Goal: Task Accomplishment & Management: Manage account settings

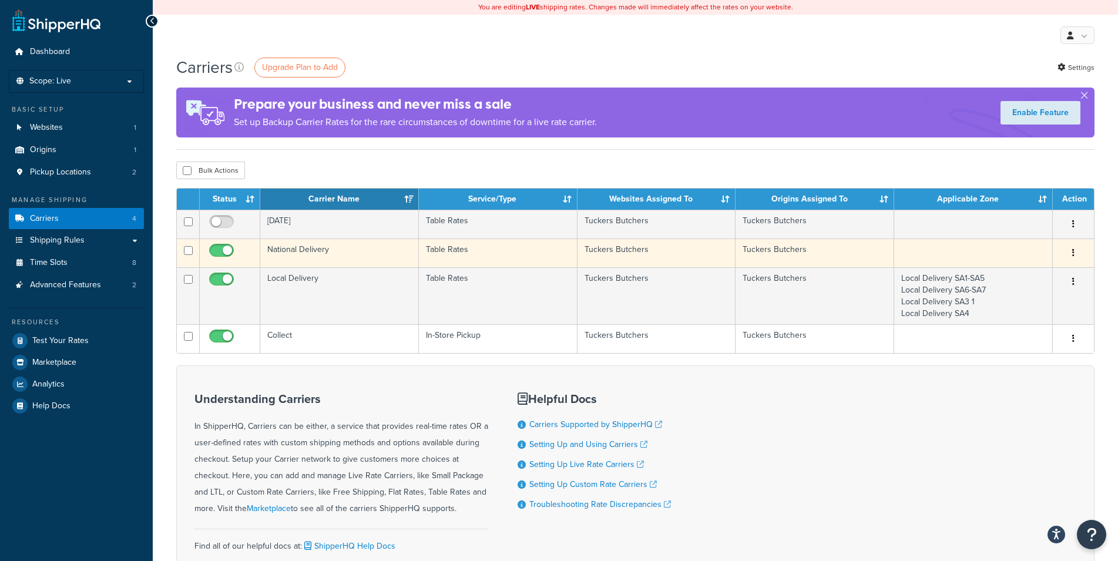
click at [1072, 246] on button "button" at bounding box center [1073, 253] width 16 height 19
click at [1050, 272] on link "Edit" at bounding box center [1026, 277] width 93 height 24
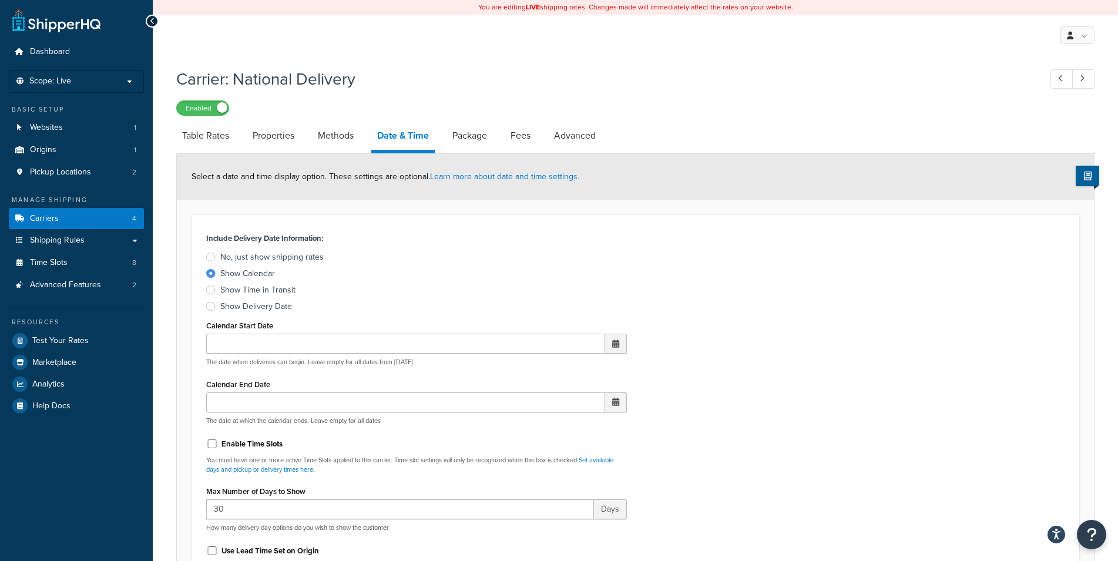
select select "yMd"
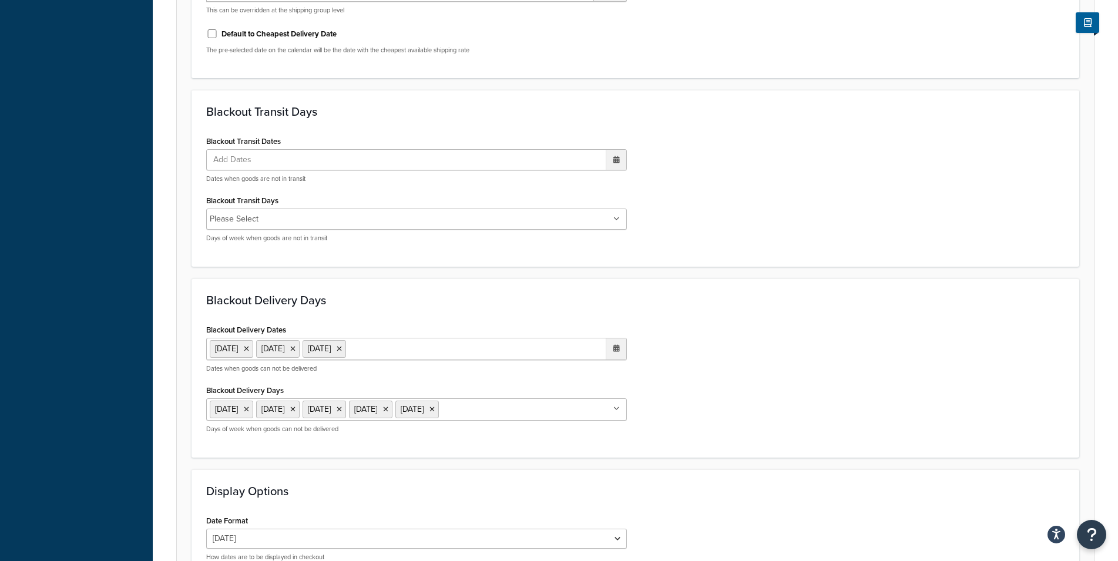
click at [674, 414] on div "Blackout Delivery Dates 27 Aug 2025 28 Aug 2025 29 Aug 2025 ‹ August 2025 › Su …" at bounding box center [635, 382] width 876 height 122
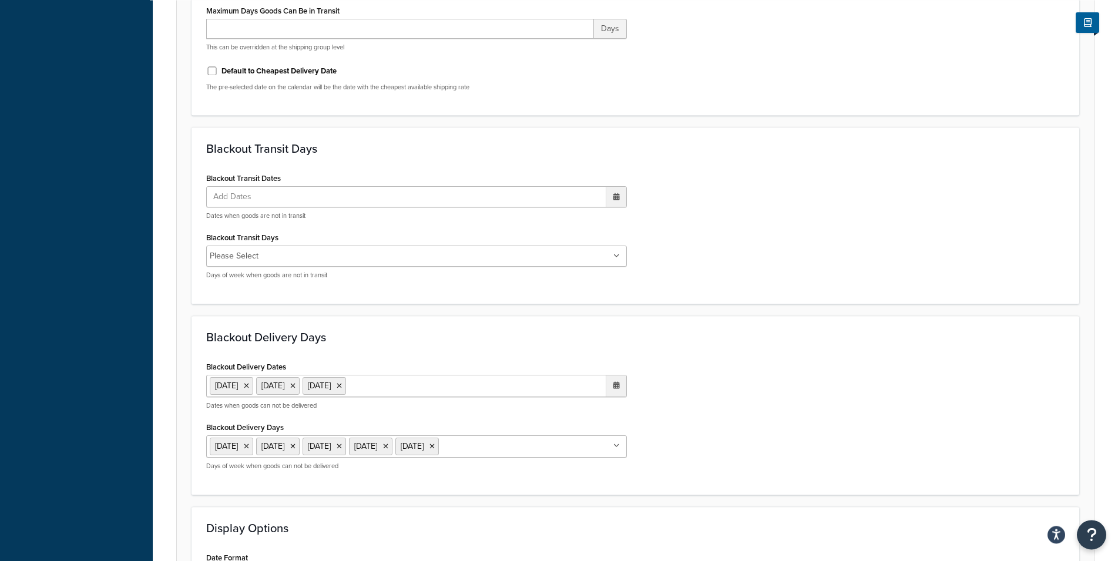
scroll to position [839, 0]
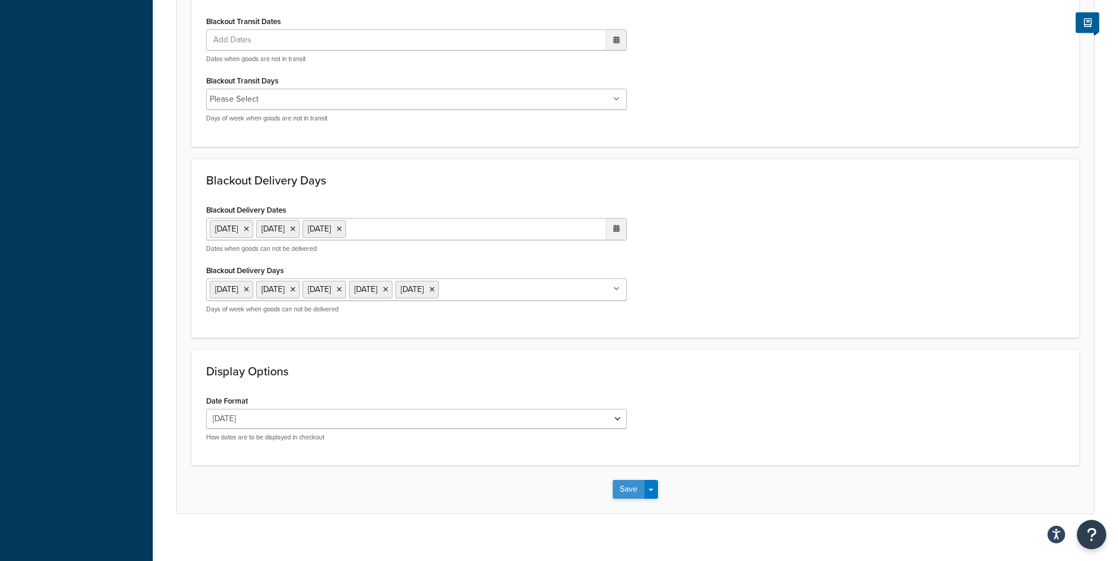
click at [629, 489] on button "Save" at bounding box center [629, 489] width 32 height 19
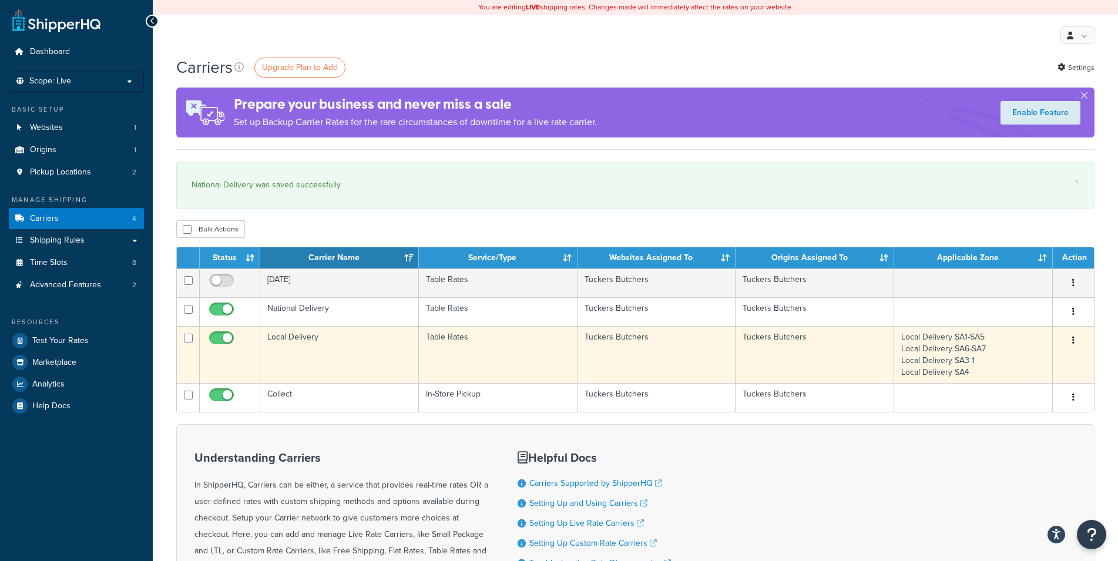
click at [1072, 341] on button "button" at bounding box center [1073, 340] width 16 height 19
click at [1060, 362] on link "Edit" at bounding box center [1026, 365] width 93 height 24
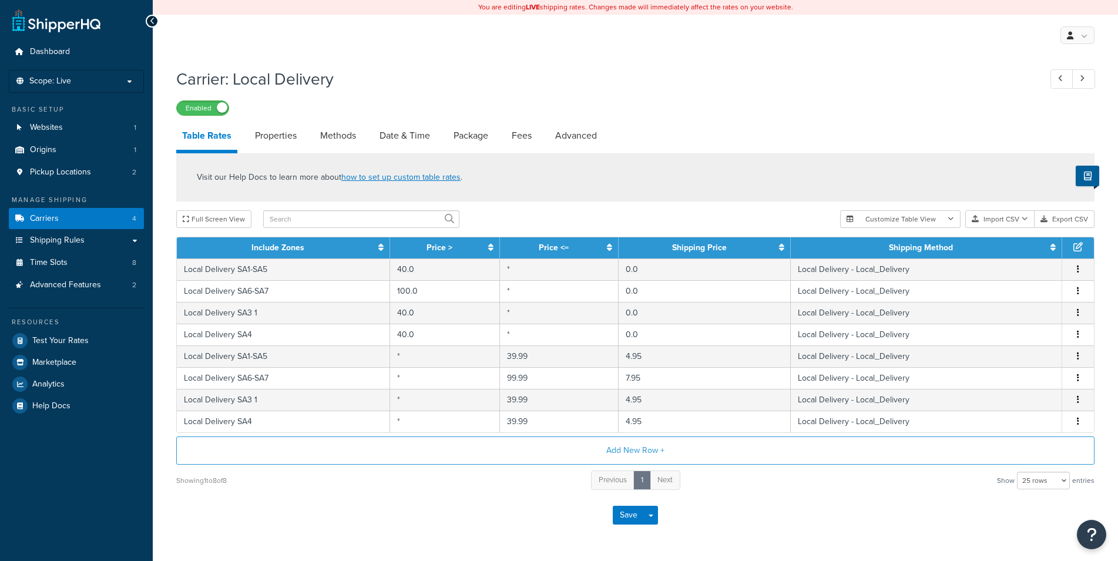
select select "25"
click at [394, 135] on link "Date & Time" at bounding box center [405, 136] width 62 height 28
select select "yMMMEd"
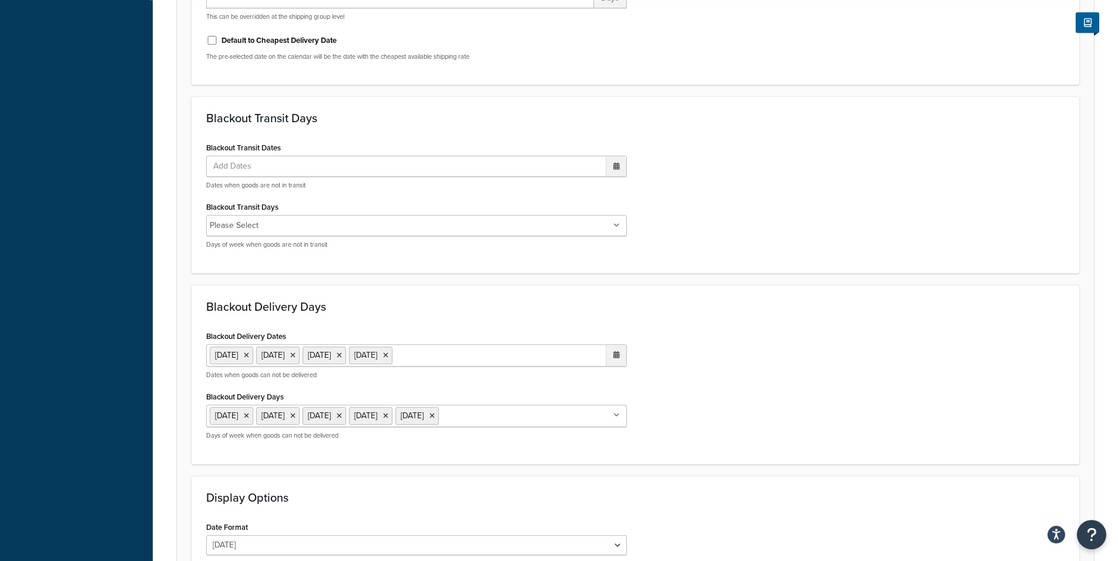
scroll to position [719, 0]
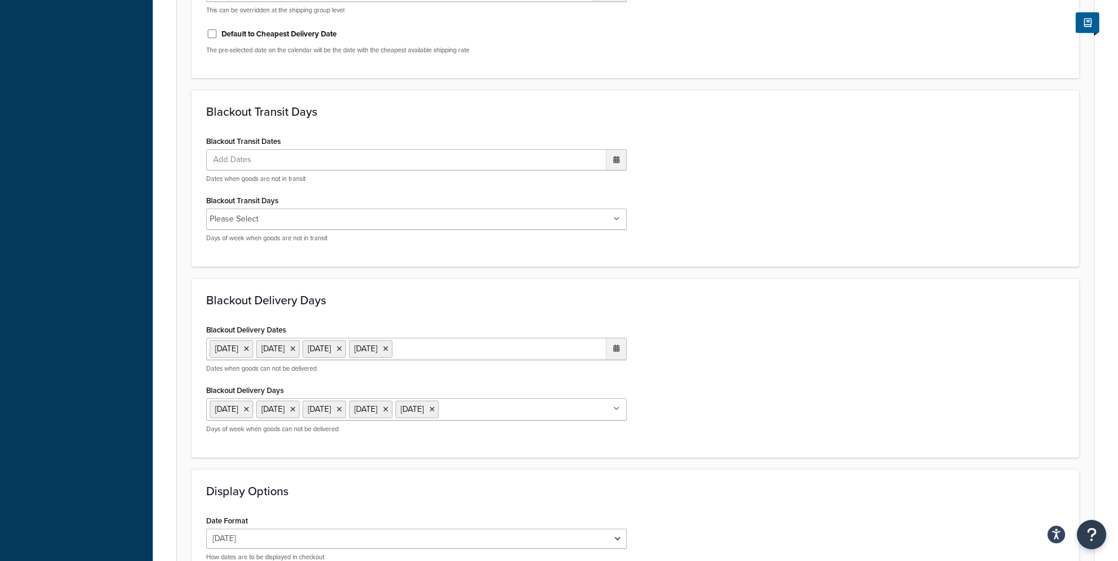
click at [515, 347] on ul "20 Aug 2025 21 Aug 2025 22 Aug 2025 23 Aug 2025" at bounding box center [416, 349] width 421 height 22
click at [559, 478] on td "27" at bounding box center [553, 479] width 20 height 18
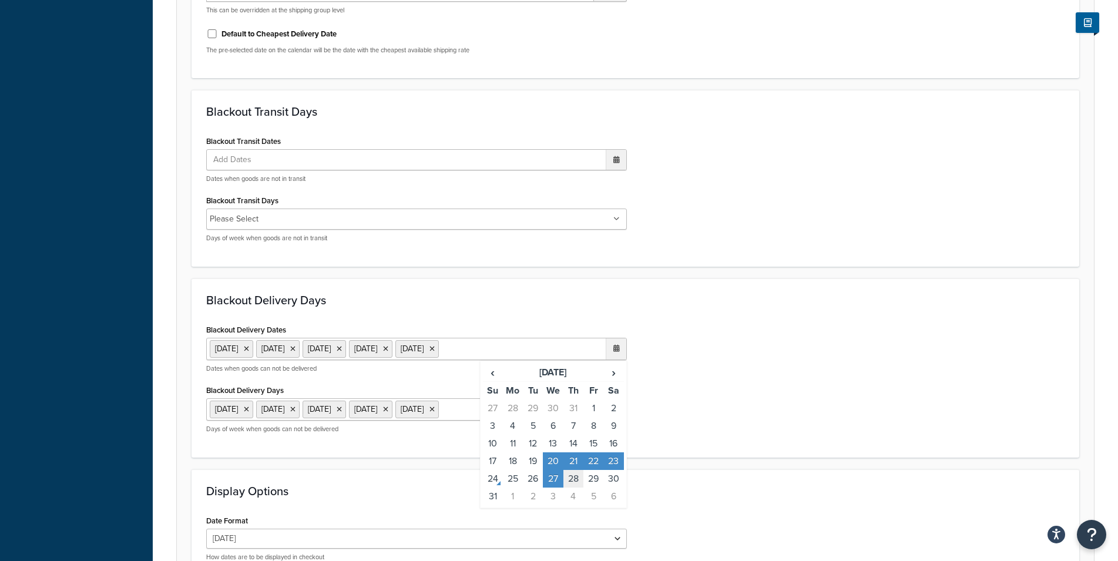
click at [568, 477] on td "28" at bounding box center [574, 479] width 20 height 18
click at [593, 488] on td "29" at bounding box center [594, 479] width 20 height 18
click at [613, 488] on td "30" at bounding box center [614, 479] width 20 height 18
click at [550, 470] on td "20" at bounding box center [553, 462] width 20 height 18
click at [571, 470] on td "21" at bounding box center [574, 462] width 20 height 18
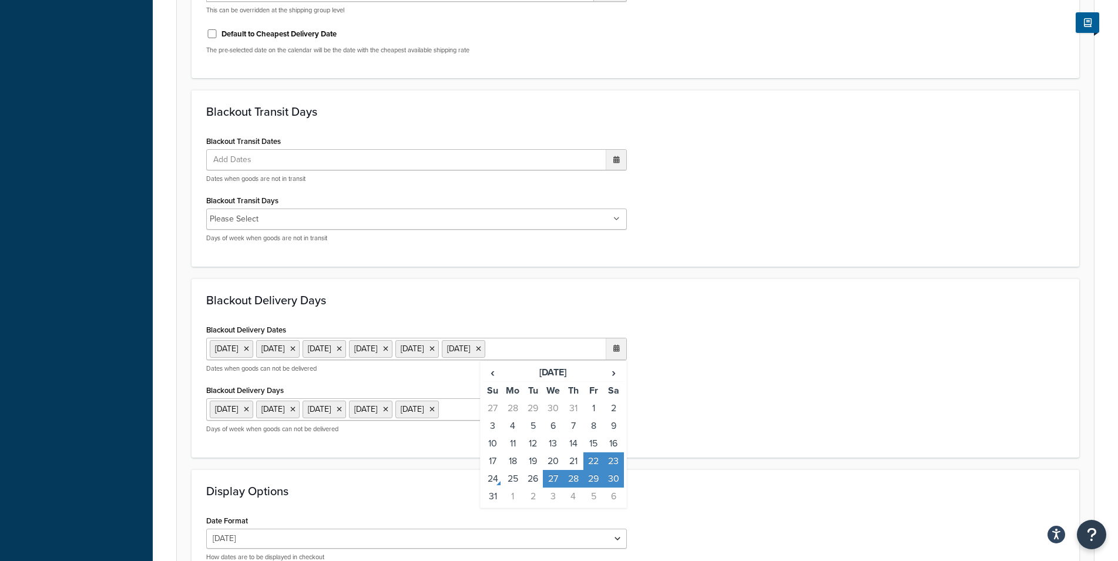
click at [591, 470] on td "22" at bounding box center [594, 462] width 20 height 18
click at [619, 461] on td "23" at bounding box center [614, 462] width 20 height 18
click at [678, 458] on form "Select a date and time display option. These settings are optional. Learn more …" at bounding box center [635, 34] width 917 height 1199
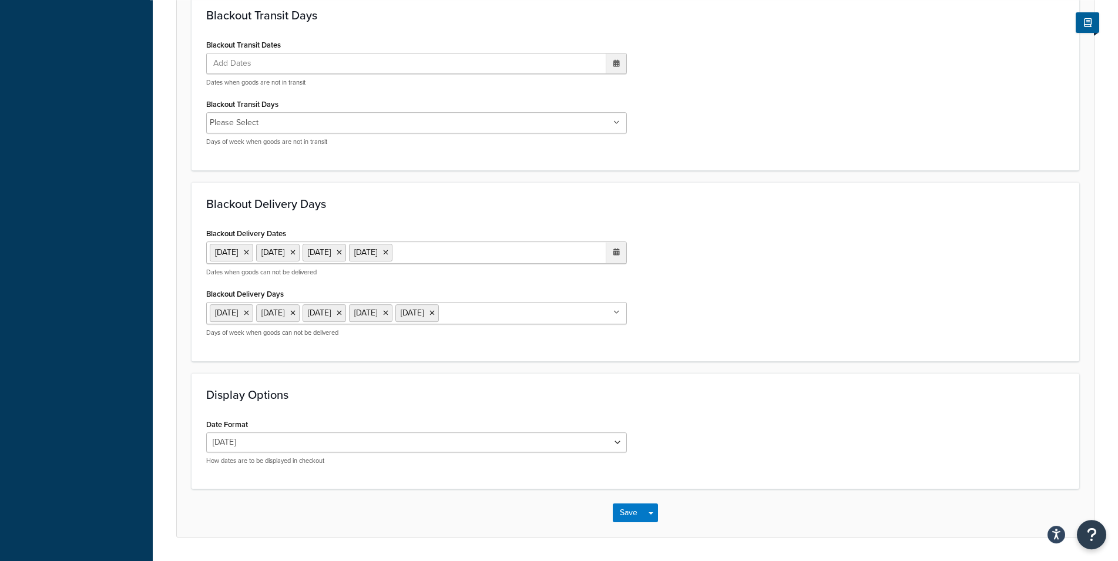
scroll to position [851, 0]
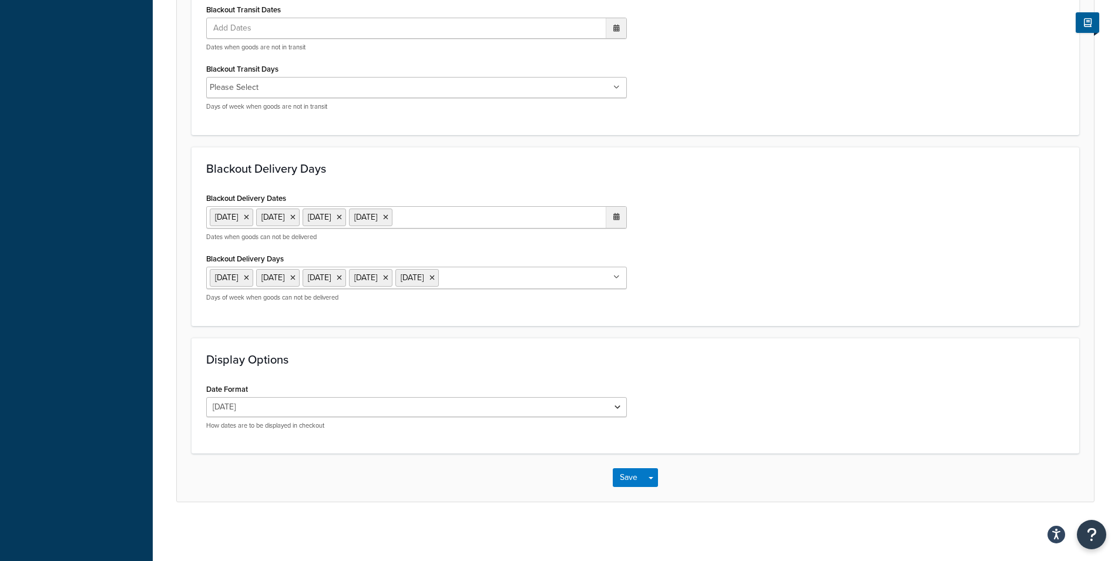
click at [624, 465] on div "Save Save Dropdown Save and Edit" at bounding box center [635, 478] width 917 height 48
click at [622, 474] on button "Save" at bounding box center [629, 477] width 32 height 19
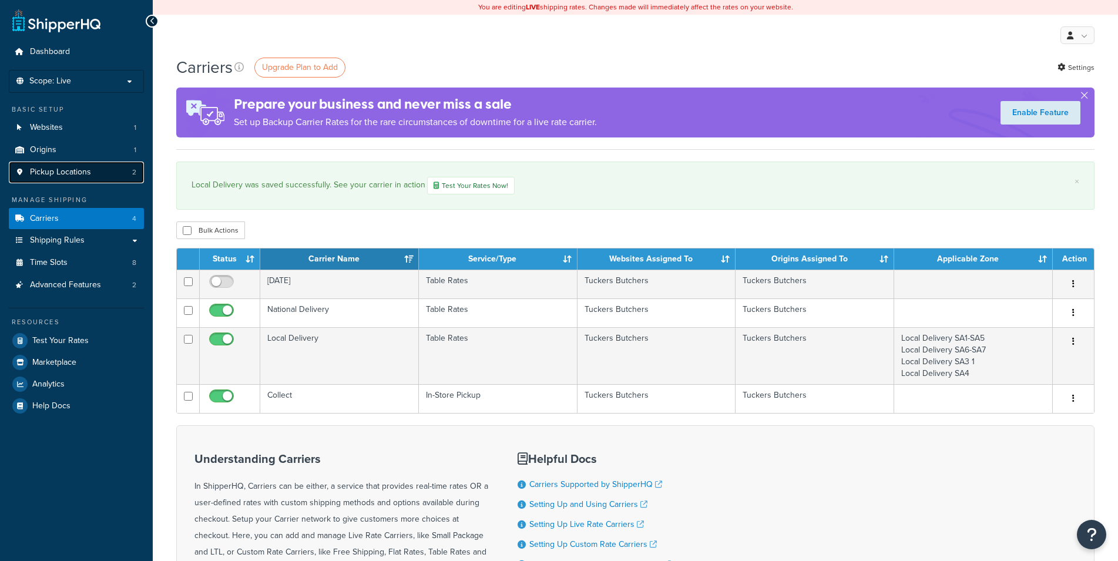
click at [68, 171] on span "Pickup Locations" at bounding box center [60, 172] width 61 height 10
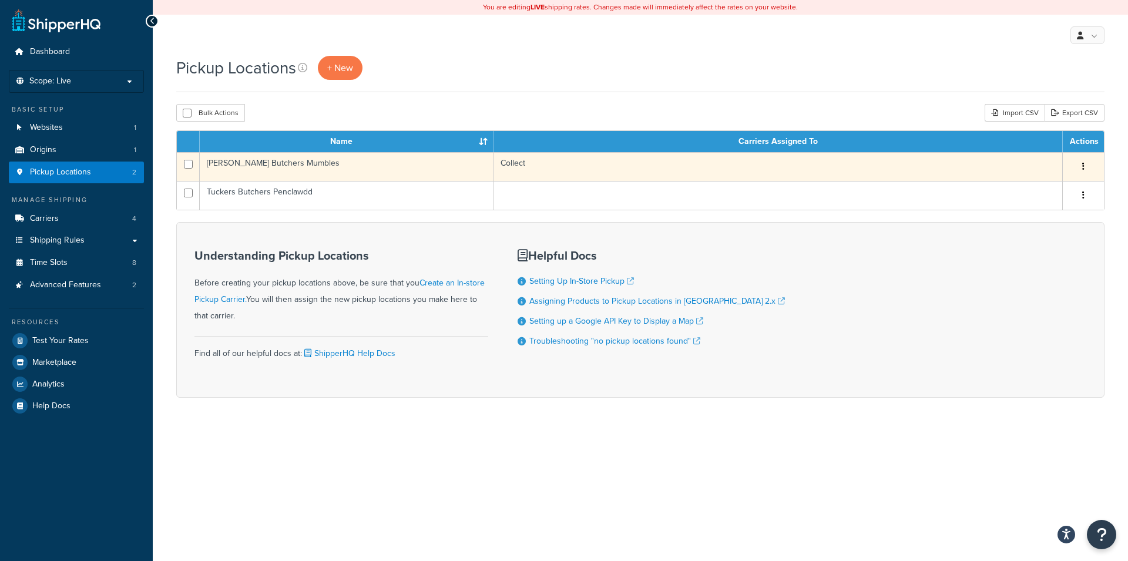
click at [1087, 167] on button "button" at bounding box center [1083, 167] width 16 height 19
click at [1049, 195] on link "Edit" at bounding box center [1045, 189] width 93 height 24
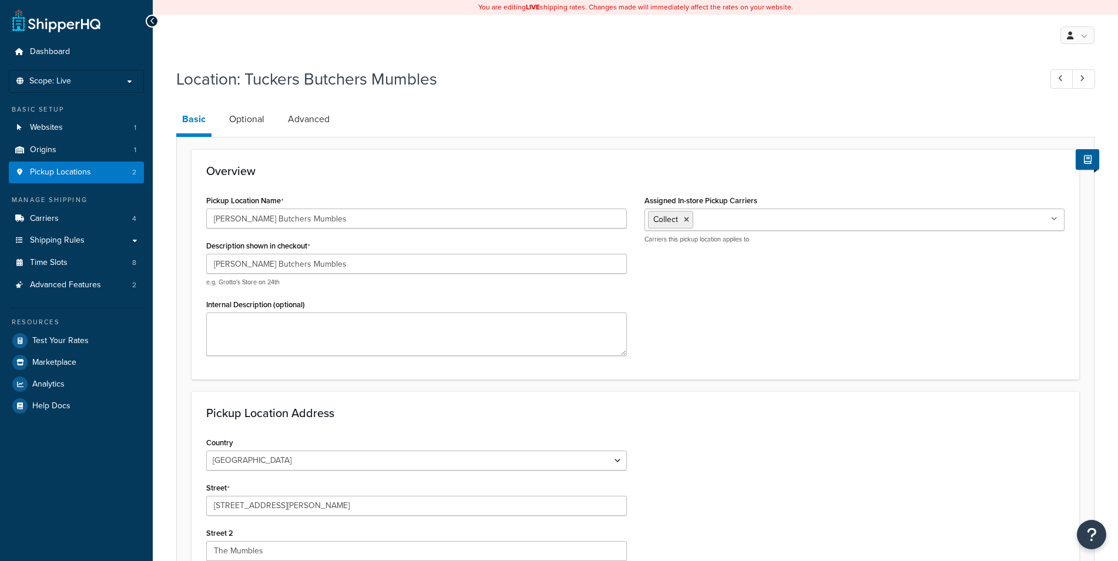
select select "1226"
click at [257, 119] on link "Optional" at bounding box center [246, 119] width 47 height 28
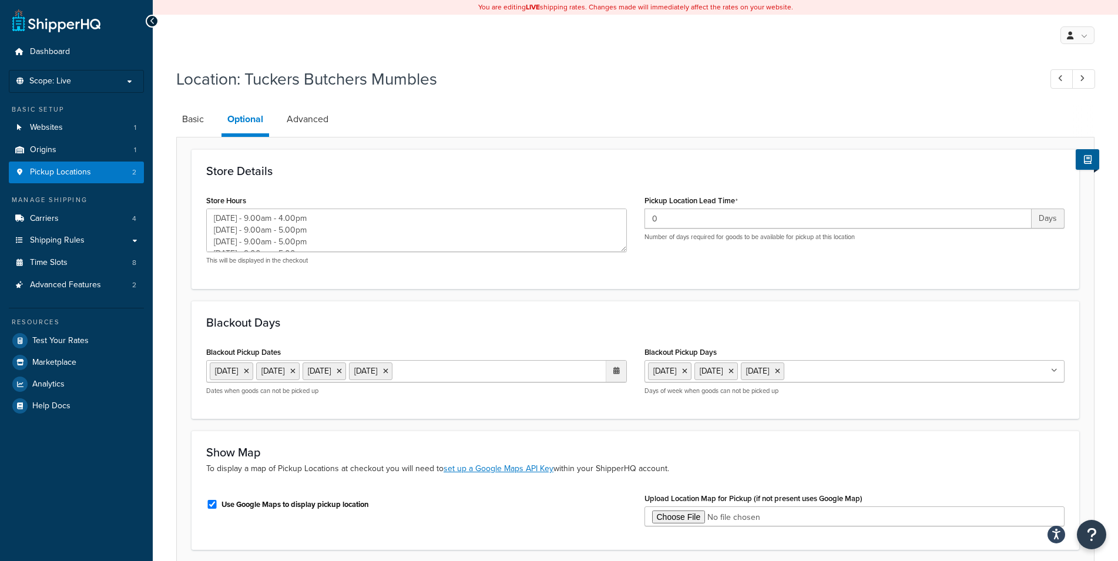
click at [537, 360] on ul "[DATE] [DATE] [DATE] [DATE]" at bounding box center [416, 371] width 421 height 22
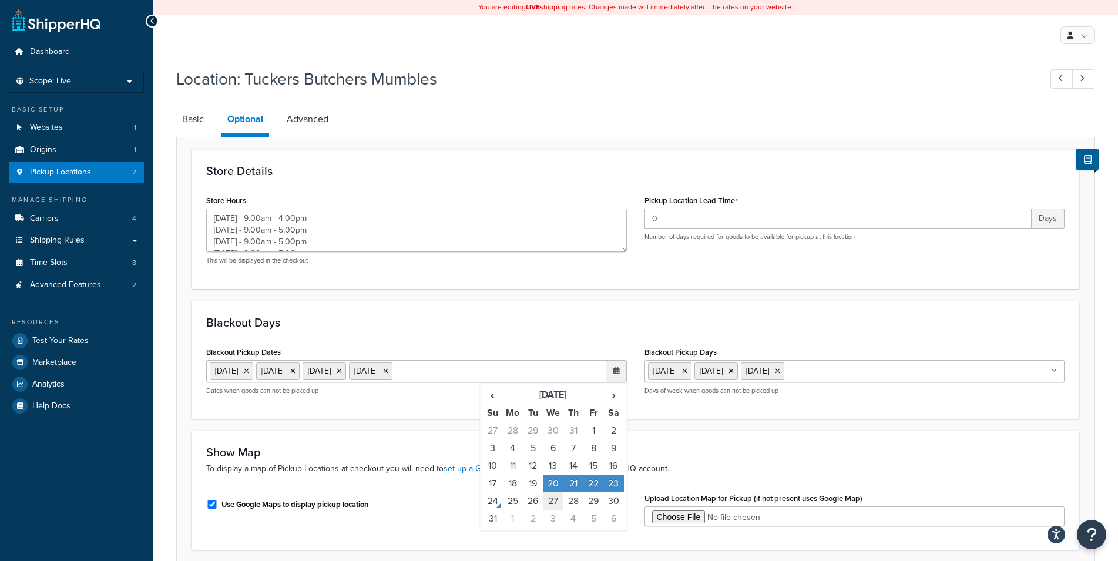
click at [559, 502] on td "27" at bounding box center [553, 501] width 20 height 18
click at [571, 501] on td "28" at bounding box center [574, 501] width 20 height 18
click at [598, 510] on td "29" at bounding box center [594, 501] width 20 height 18
click at [611, 510] on td "30" at bounding box center [614, 501] width 20 height 18
click at [552, 492] on td "20" at bounding box center [553, 484] width 20 height 18
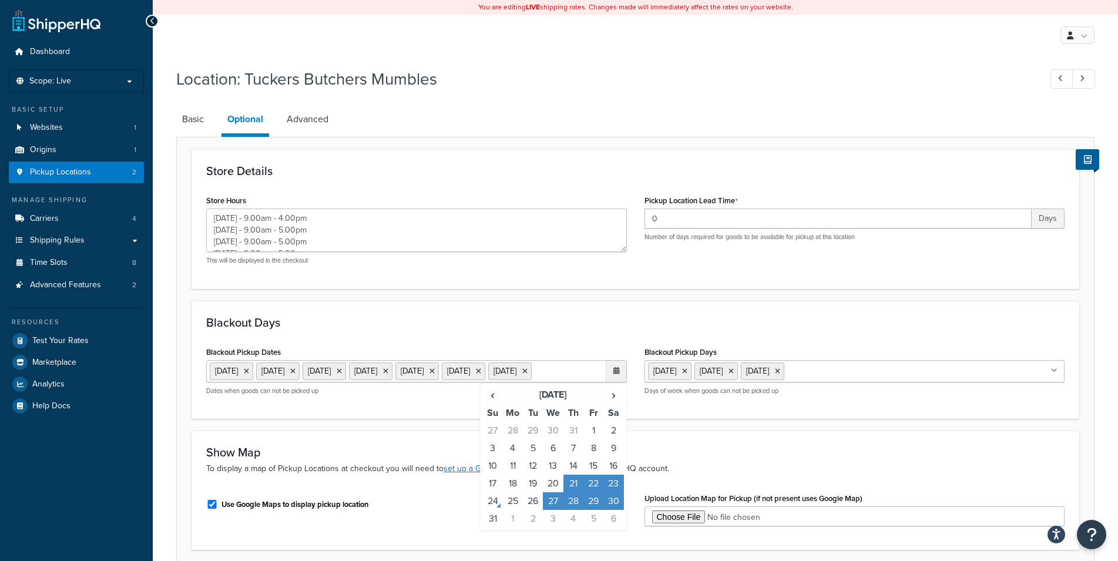
click at [568, 492] on td "21" at bounding box center [574, 484] width 20 height 18
click at [601, 492] on td "22" at bounding box center [594, 484] width 20 height 18
click at [618, 486] on td "23" at bounding box center [614, 484] width 20 height 18
click at [684, 458] on h3 "Show Map" at bounding box center [635, 452] width 859 height 13
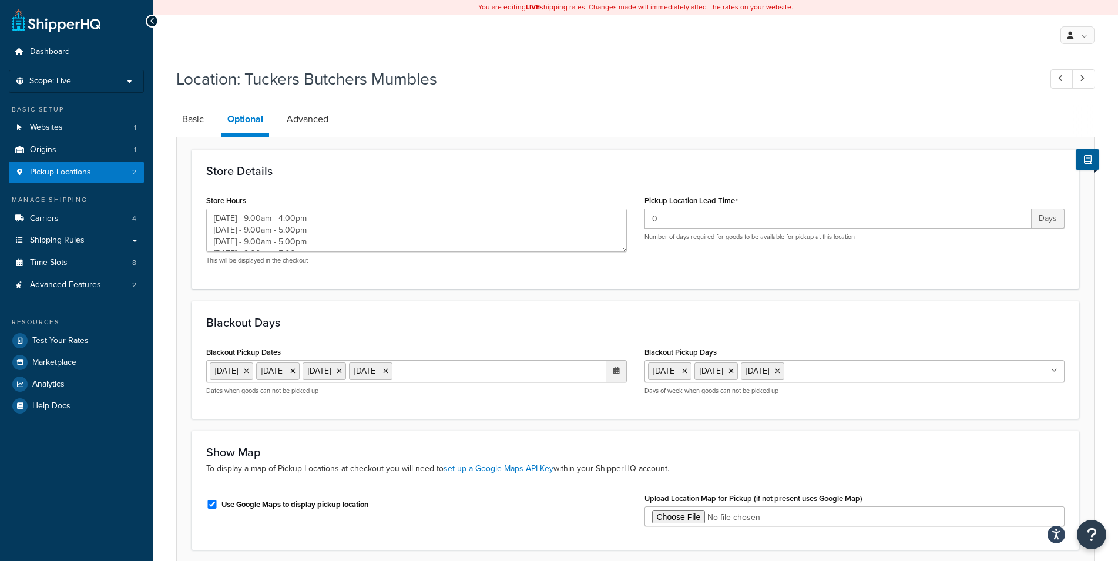
scroll to position [96, 0]
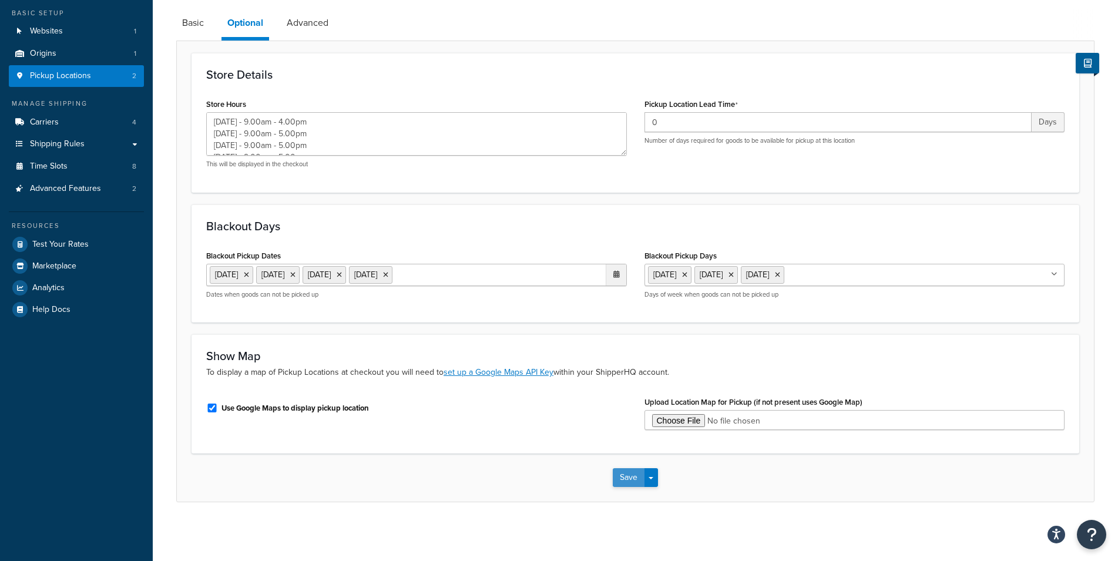
click at [639, 479] on button "Save" at bounding box center [629, 477] width 32 height 19
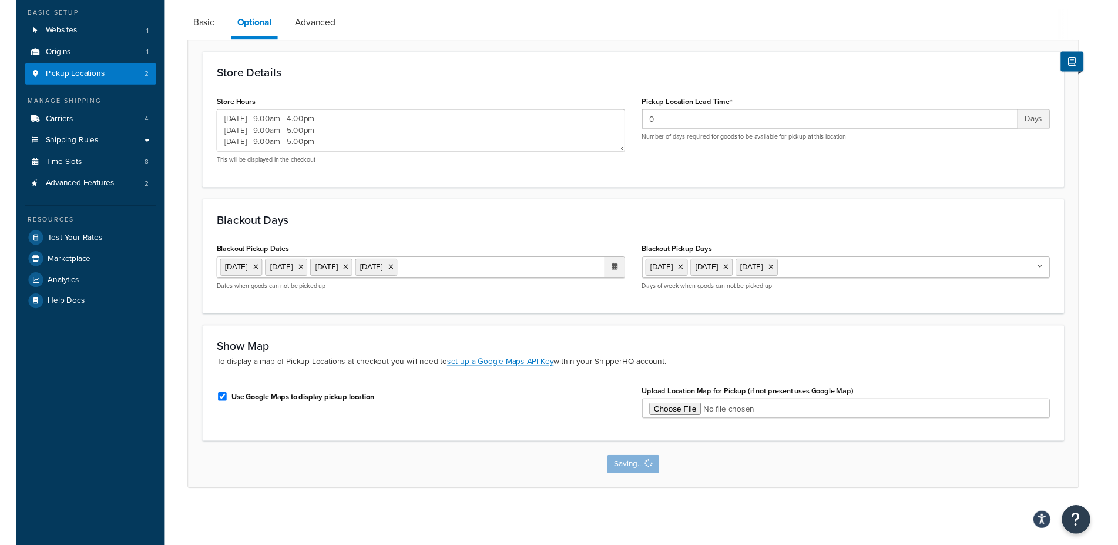
scroll to position [0, 0]
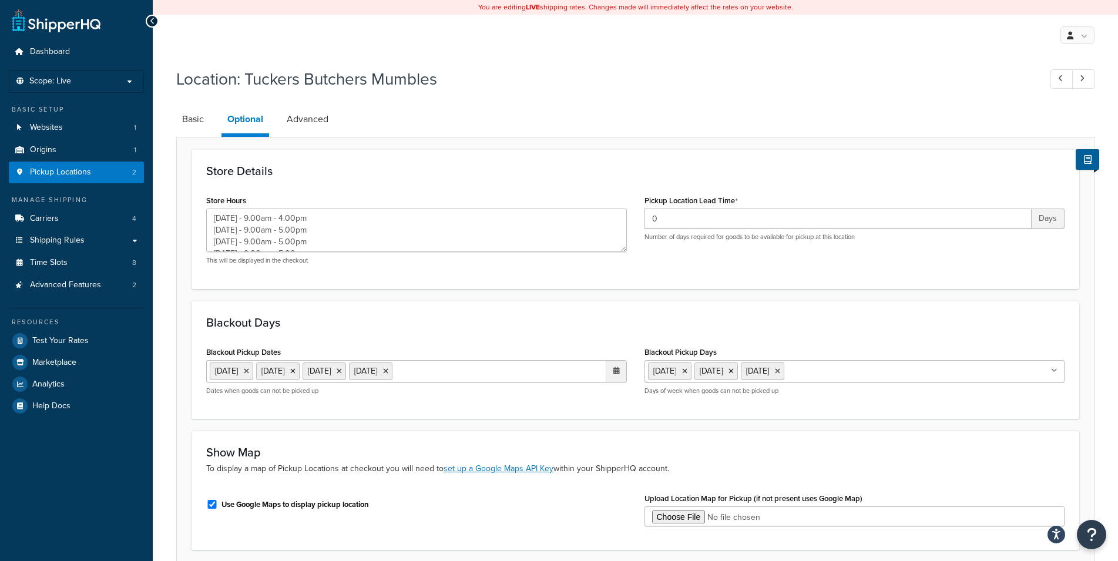
type textarea "[DATE] - 9.00am - 4.00pm [DATE] - 9.00am - 5.00pm [DATE] - 9.00am - 5.00pm [DAT…"
